Goal: Task Accomplishment & Management: Manage account settings

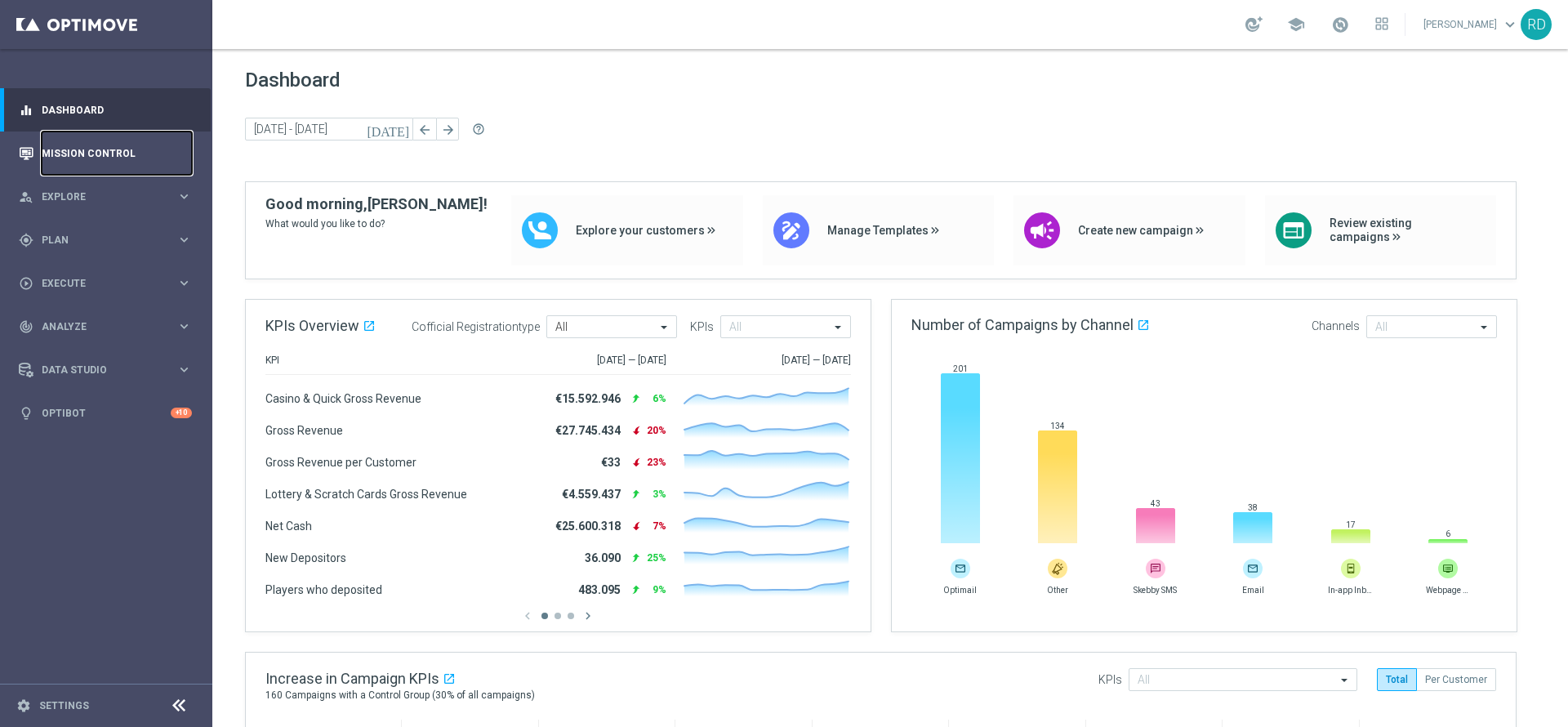
click at [101, 149] on link "Mission Control" at bounding box center [116, 152] width 150 height 43
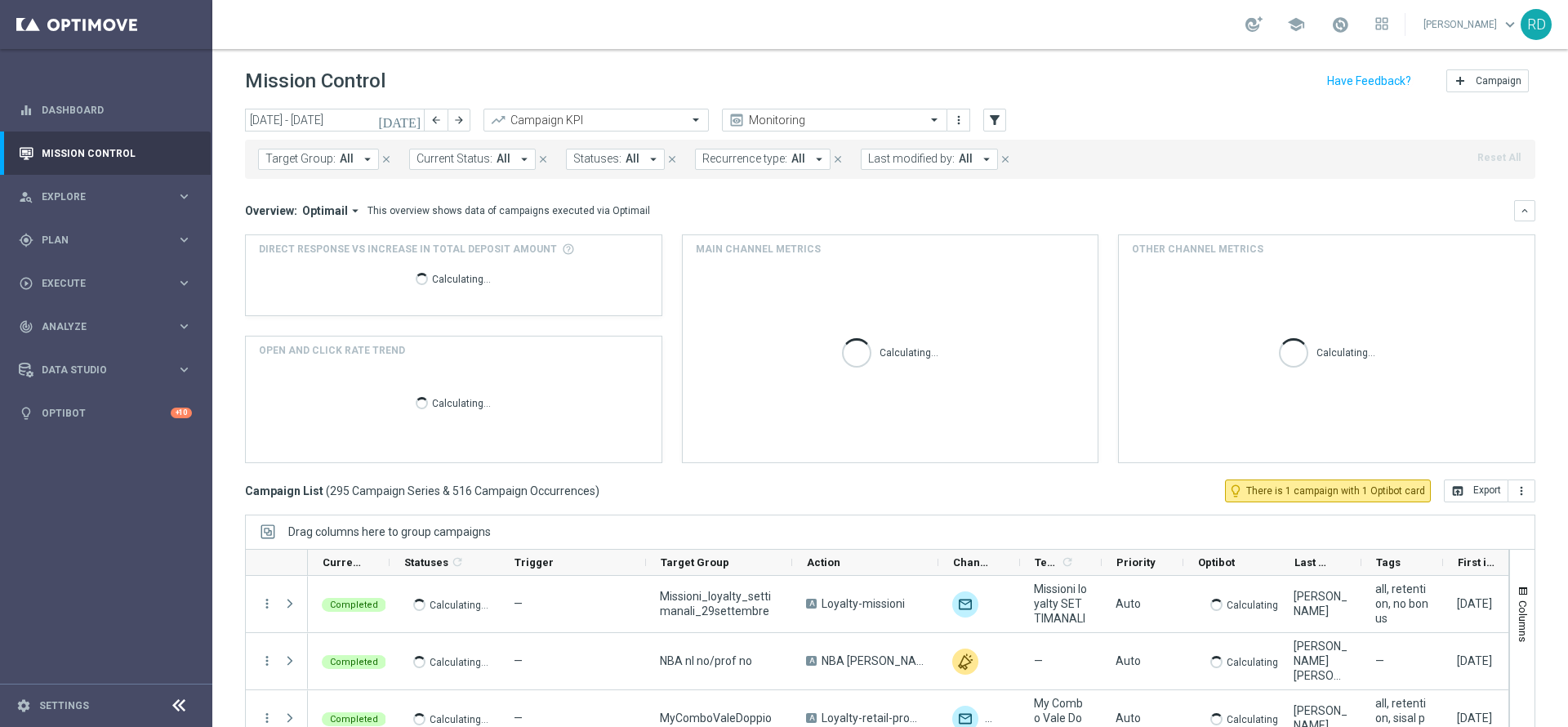
click at [408, 124] on icon "[DATE]" at bounding box center [400, 120] width 44 height 14
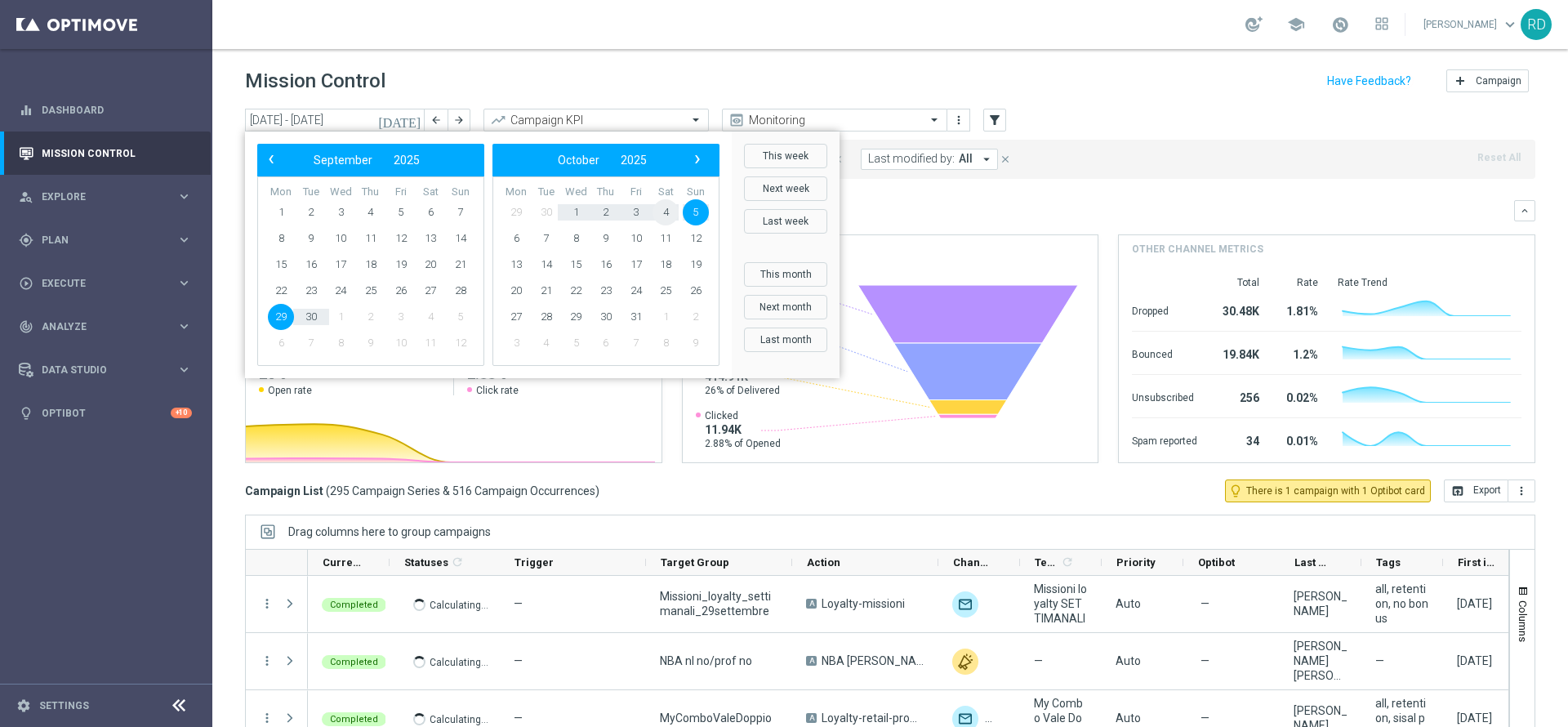
click at [666, 206] on span "4" at bounding box center [665, 212] width 26 height 26
click at [430, 212] on span "4" at bounding box center [430, 212] width 26 height 26
type input "[DATE] - [DATE]"
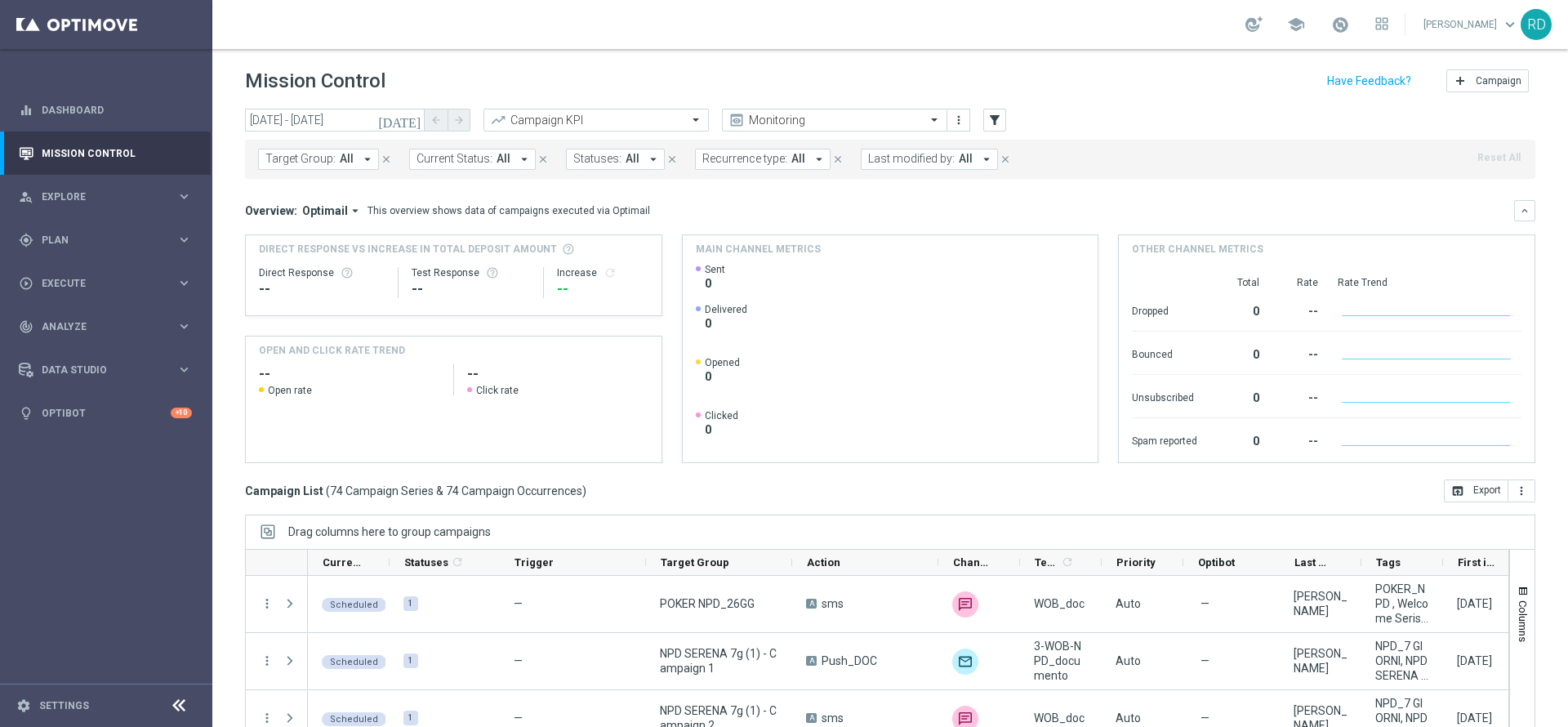
click at [792, 163] on span "All" at bounding box center [798, 158] width 13 height 13
click at [745, 278] on label "Recurring" at bounding box center [740, 283] width 41 height 10
click at [1097, 126] on div "[DATE] [DATE] - [DATE] arrow_back arrow_forward Campaign KPI trending_up Monito…" at bounding box center [890, 120] width 1291 height 24
click at [979, 160] on span "Last modified by:" at bounding box center [952, 158] width 87 height 13
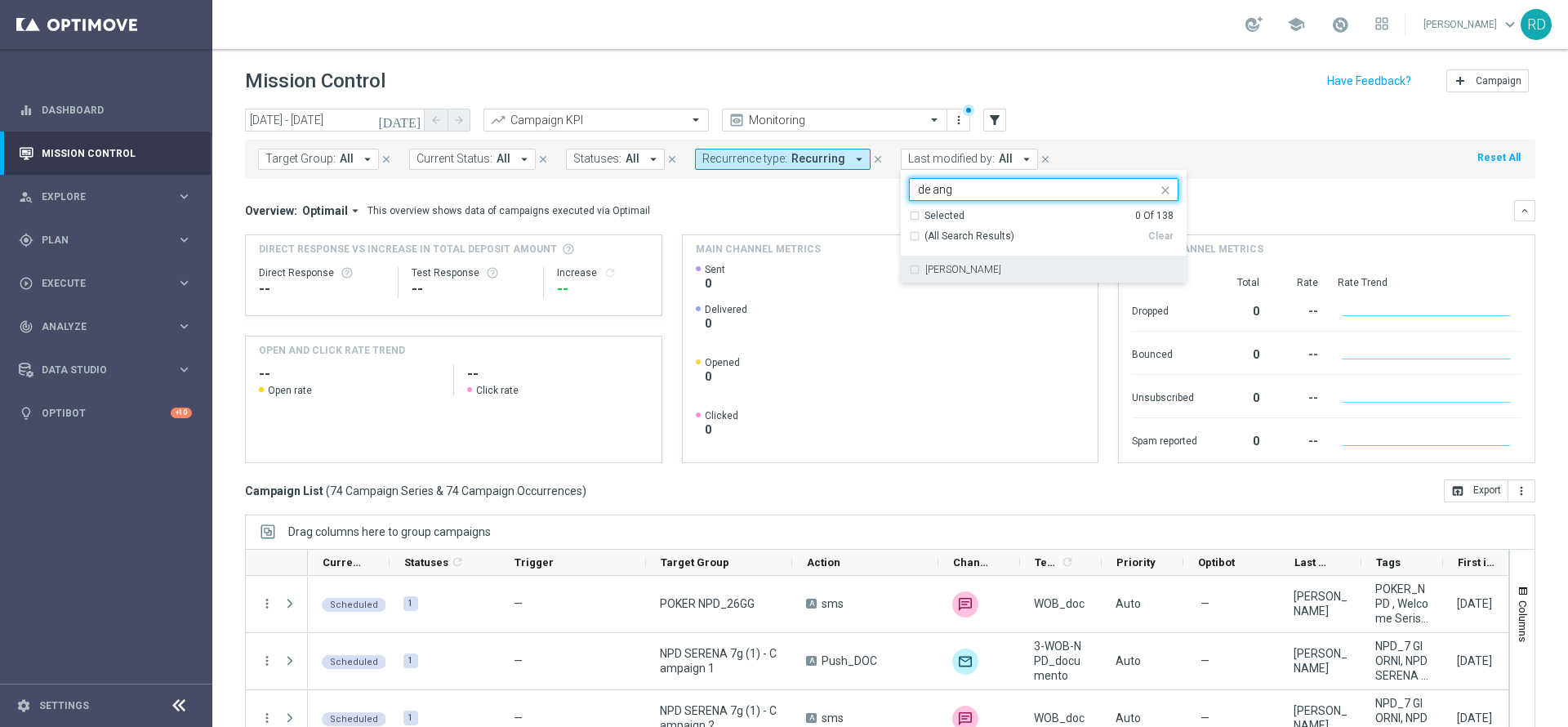
click at [963, 266] on label "[PERSON_NAME]" at bounding box center [963, 270] width 76 height 10
type input "de ang"
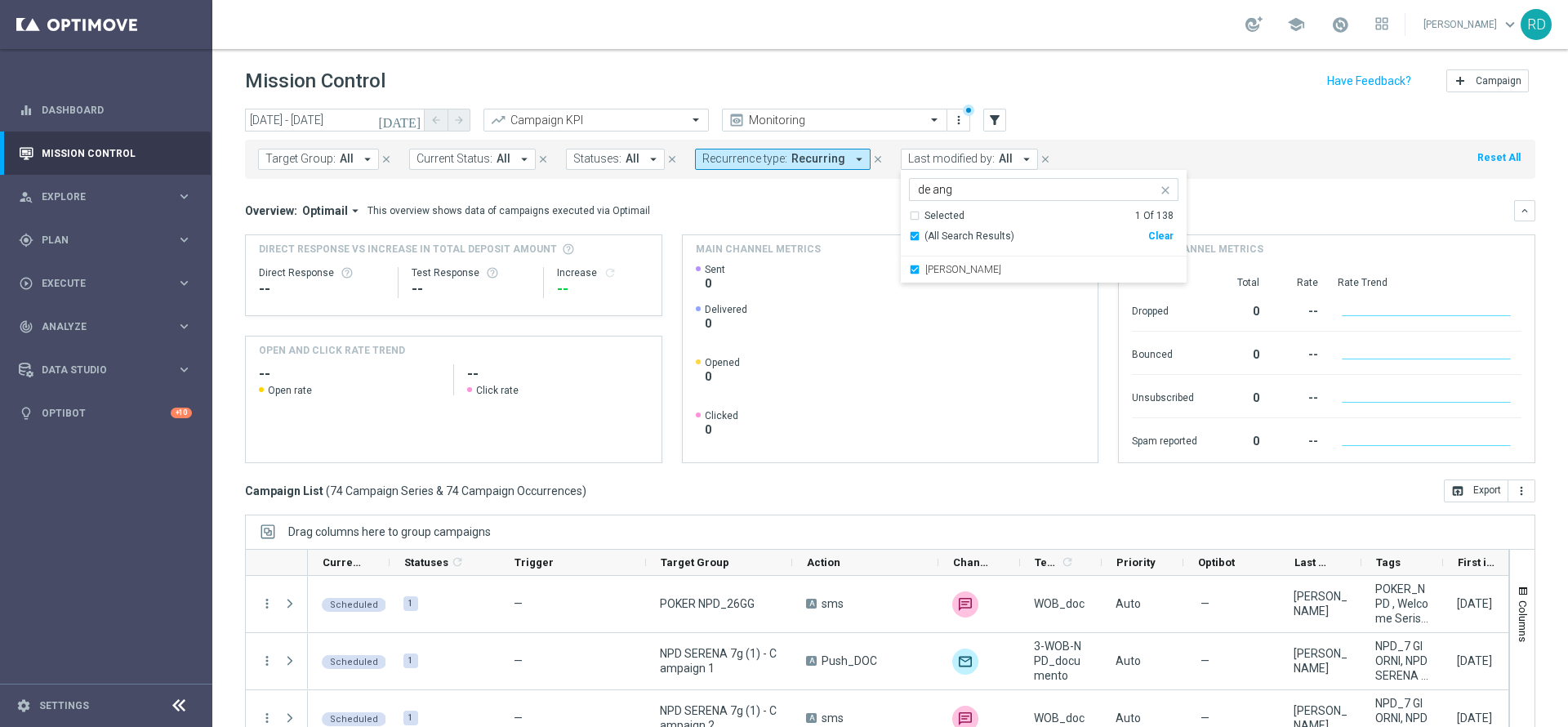
click at [1267, 131] on div "[DATE] [DATE] - [DATE] arrow_back arrow_forward Campaign KPI trending_up Monito…" at bounding box center [890, 120] width 1291 height 24
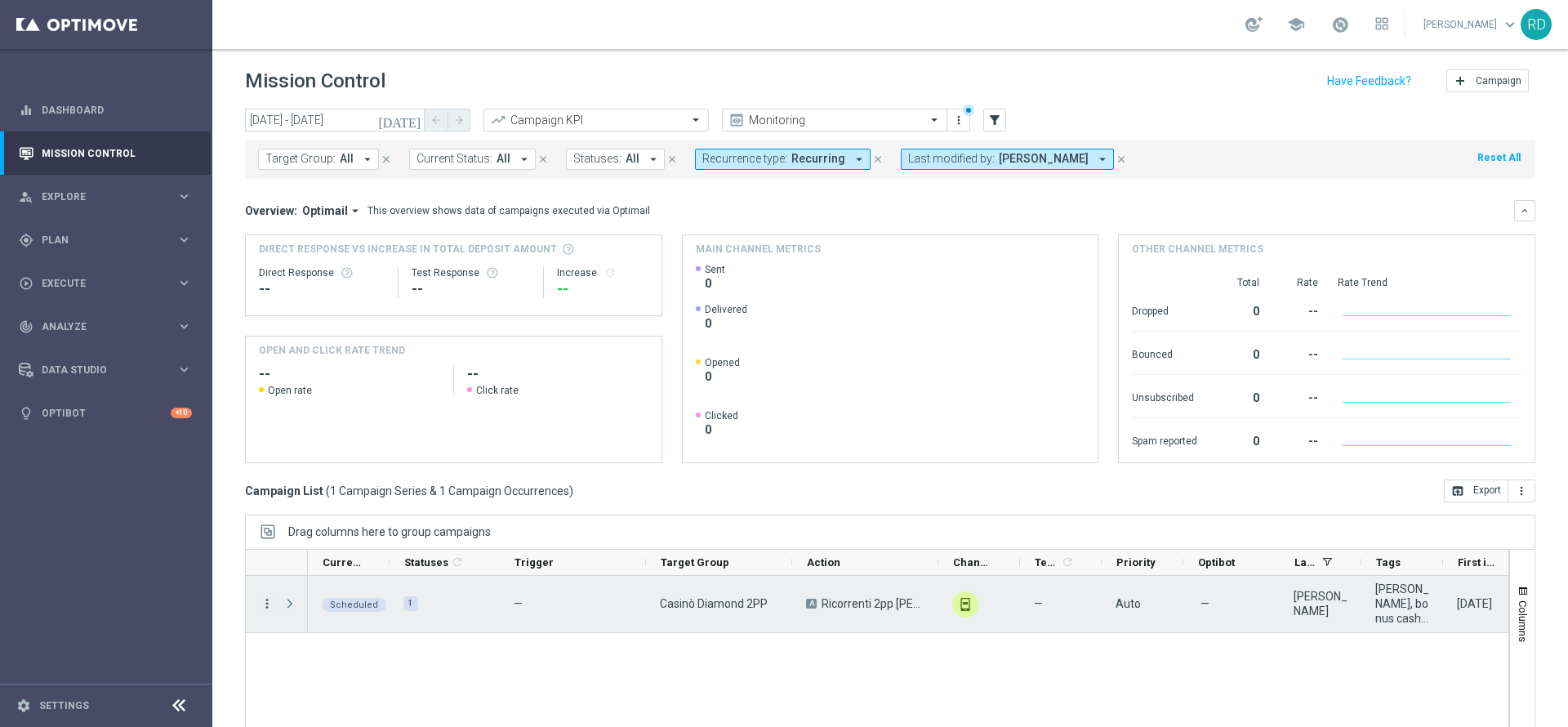
click at [264, 607] on icon "more_vert" at bounding box center [266, 603] width 14 height 14
click at [328, 583] on div "Delete" at bounding box center [375, 578] width 152 height 12
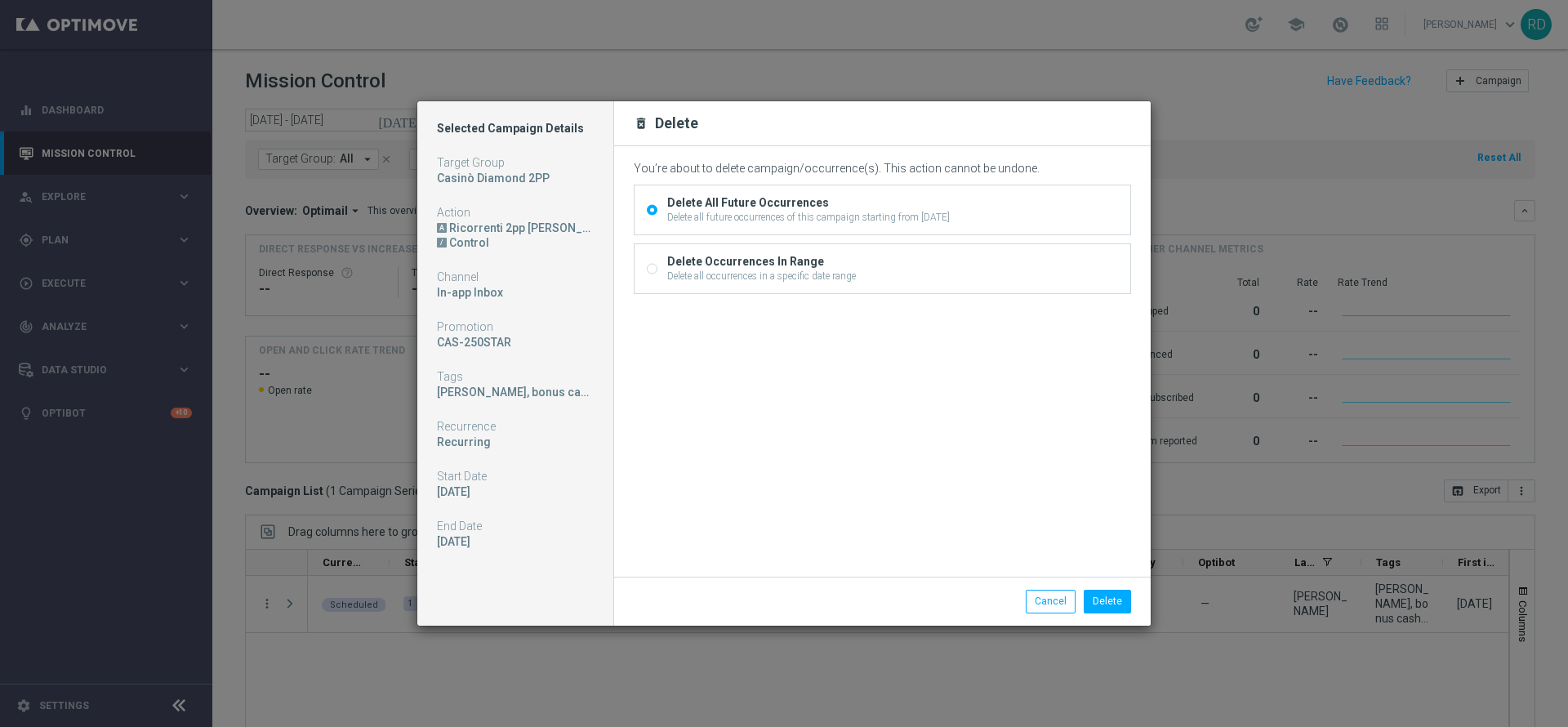
click at [716, 270] on div "Delete all occurrences in a specific date range" at bounding box center [761, 275] width 189 height 14
click at [658, 270] on input "Delete Occurrences In Range Delete all occurrences in a specific date range" at bounding box center [652, 270] width 11 height 11
radio input "true"
radio input "false"
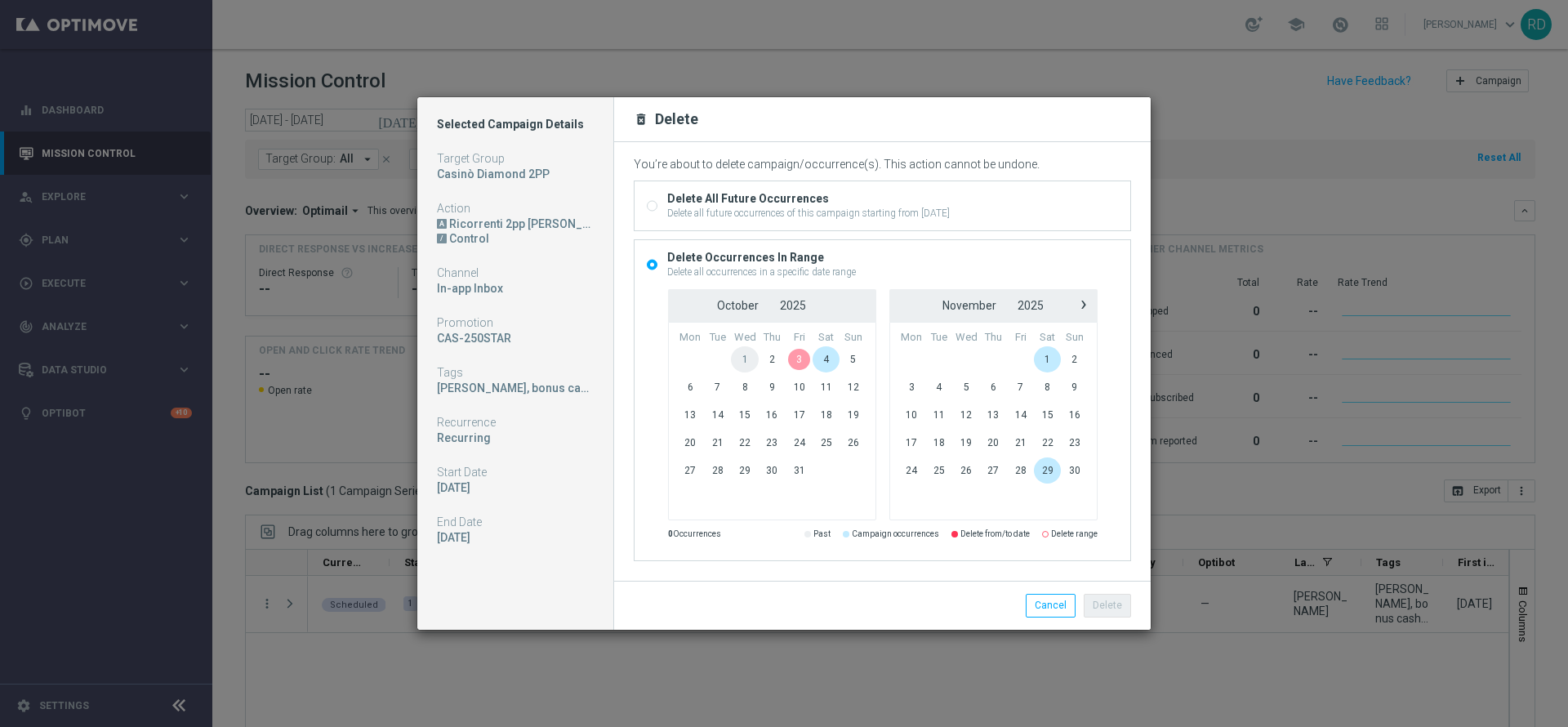
click at [796, 361] on span "3" at bounding box center [799, 359] width 27 height 26
click at [856, 360] on span "5" at bounding box center [853, 359] width 27 height 26
click at [1111, 600] on button "Delete" at bounding box center [1107, 605] width 47 height 23
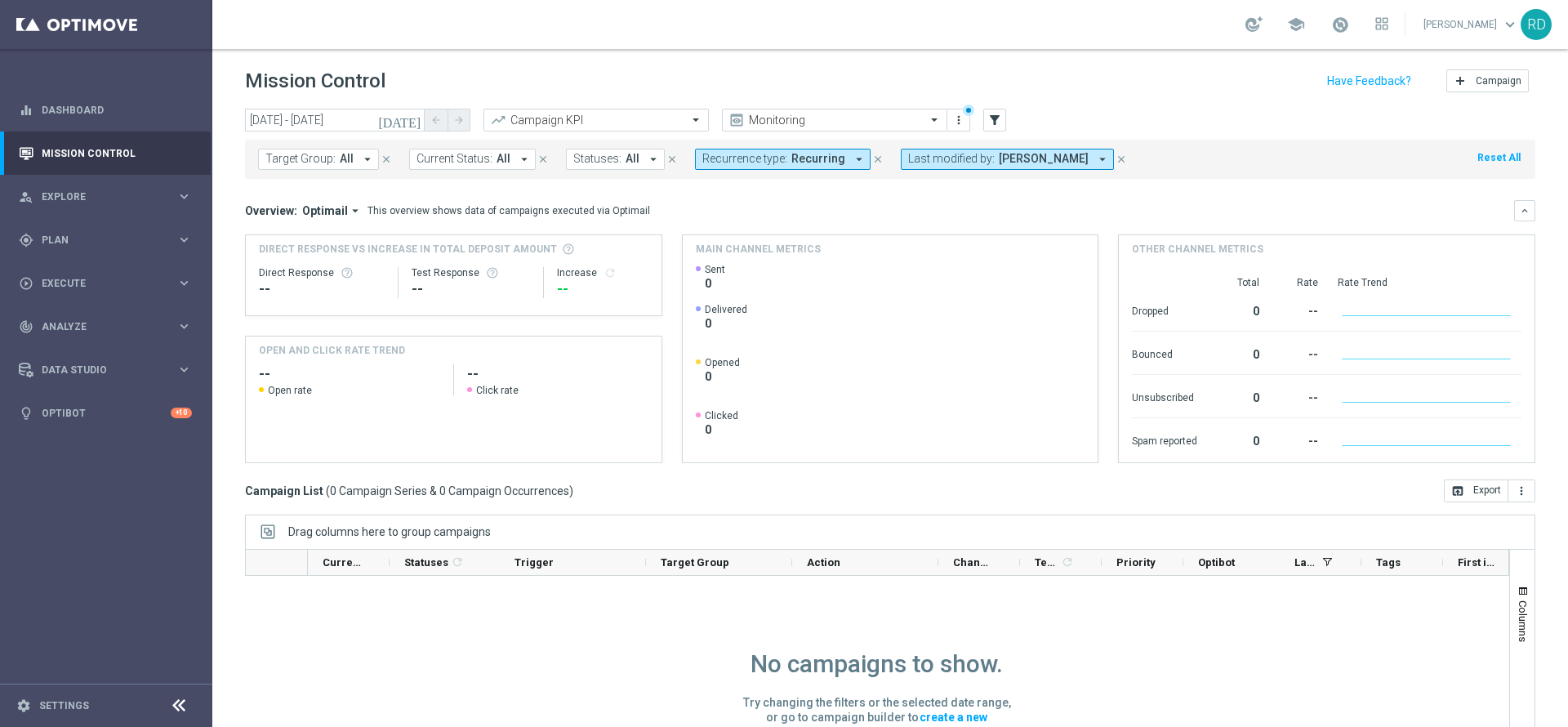
click at [415, 122] on icon "[DATE]" at bounding box center [400, 120] width 44 height 14
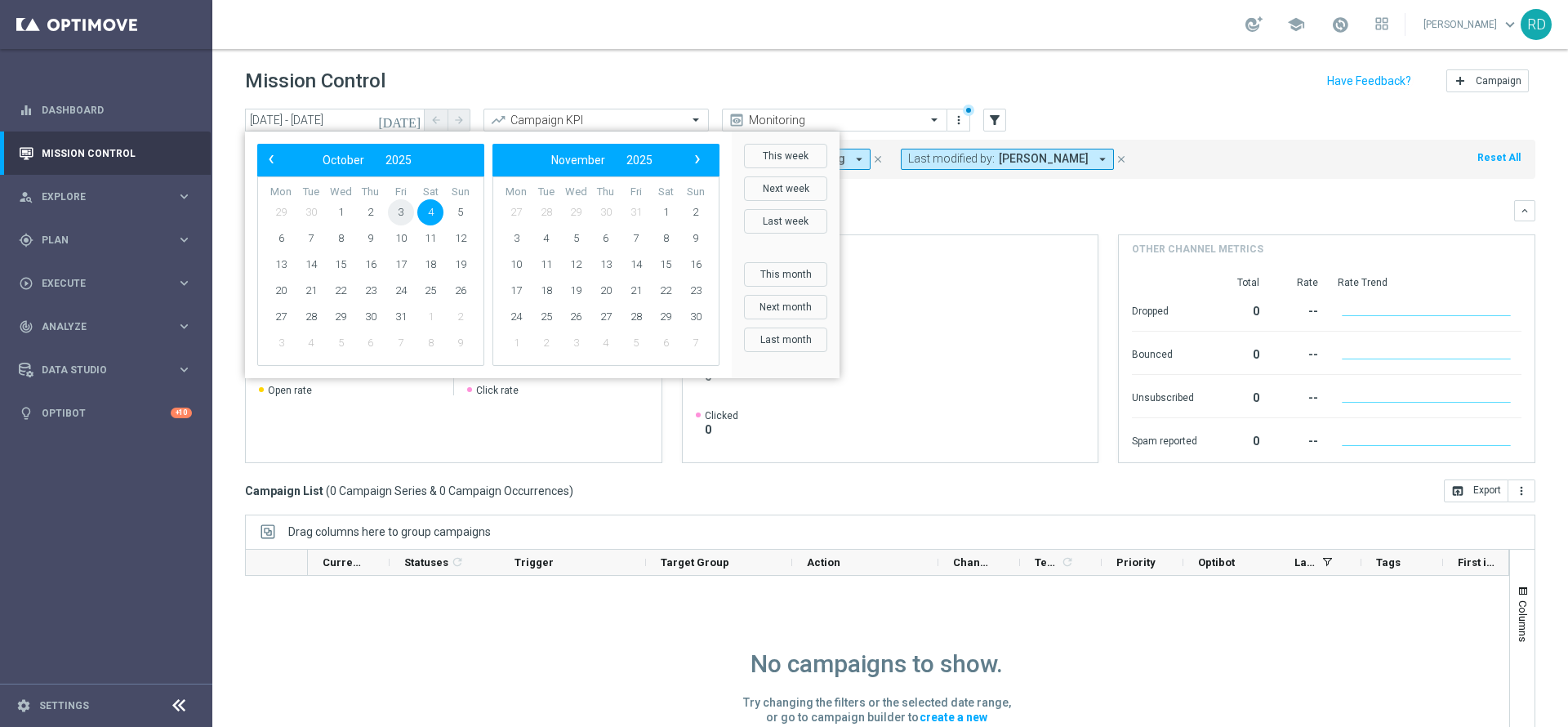
click at [397, 211] on span "3" at bounding box center [401, 212] width 26 height 26
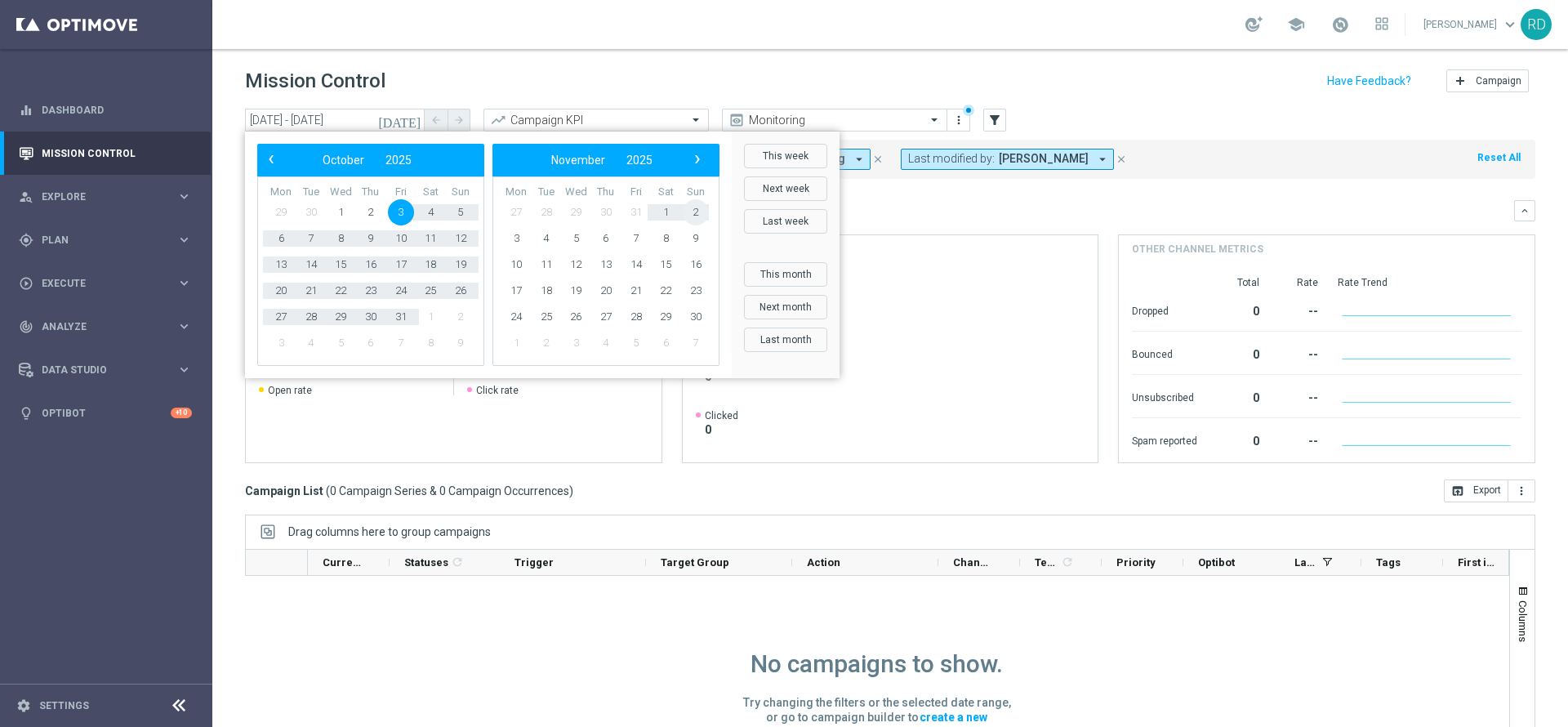
click at [696, 210] on span "2" at bounding box center [696, 212] width 26 height 26
type input "[DATE] - [DATE]"
